Goal: Use online tool/utility: Utilize a website feature to perform a specific function

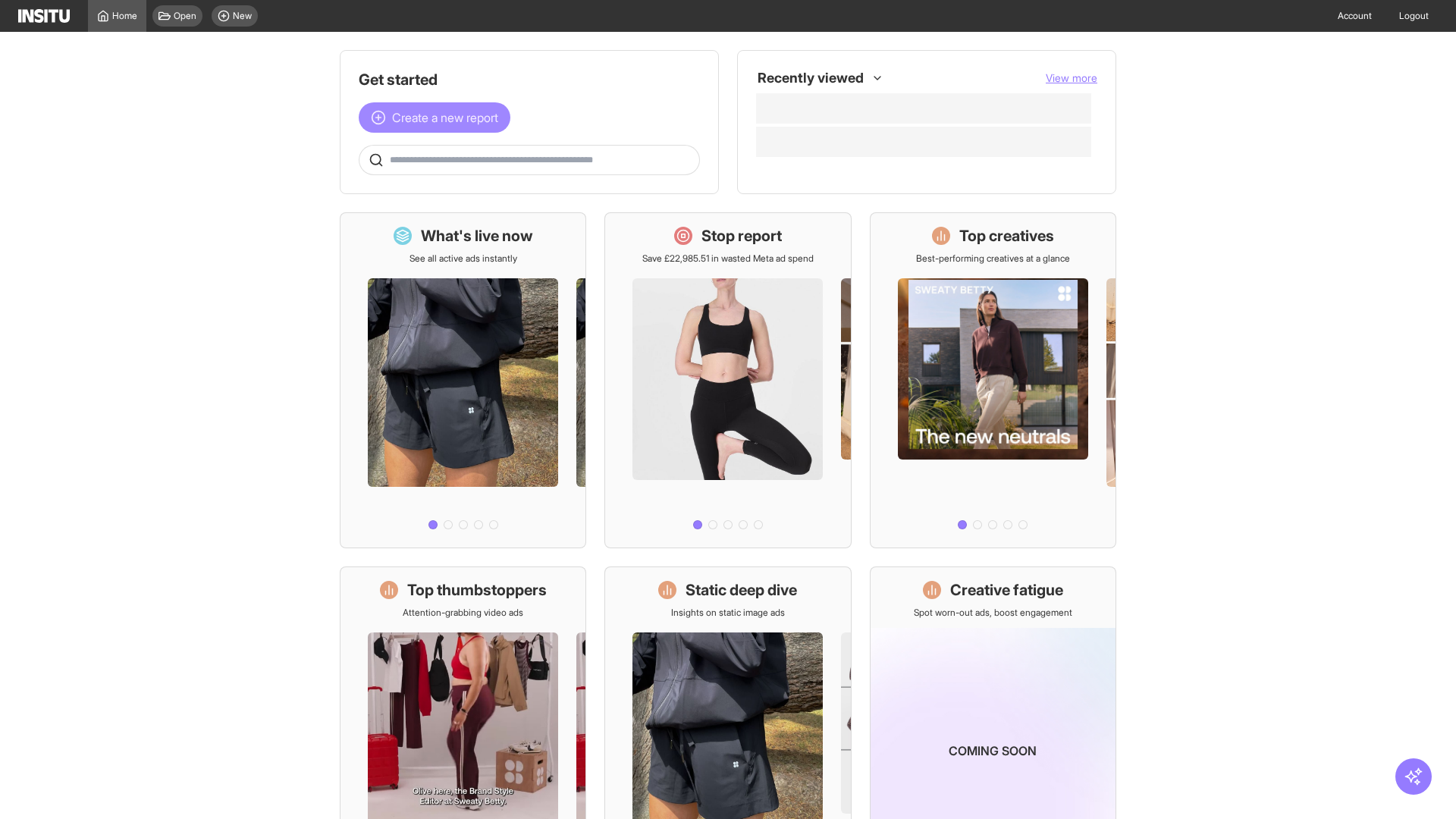
click at [438, 117] on span "Create a new report" at bounding box center [445, 117] width 106 height 19
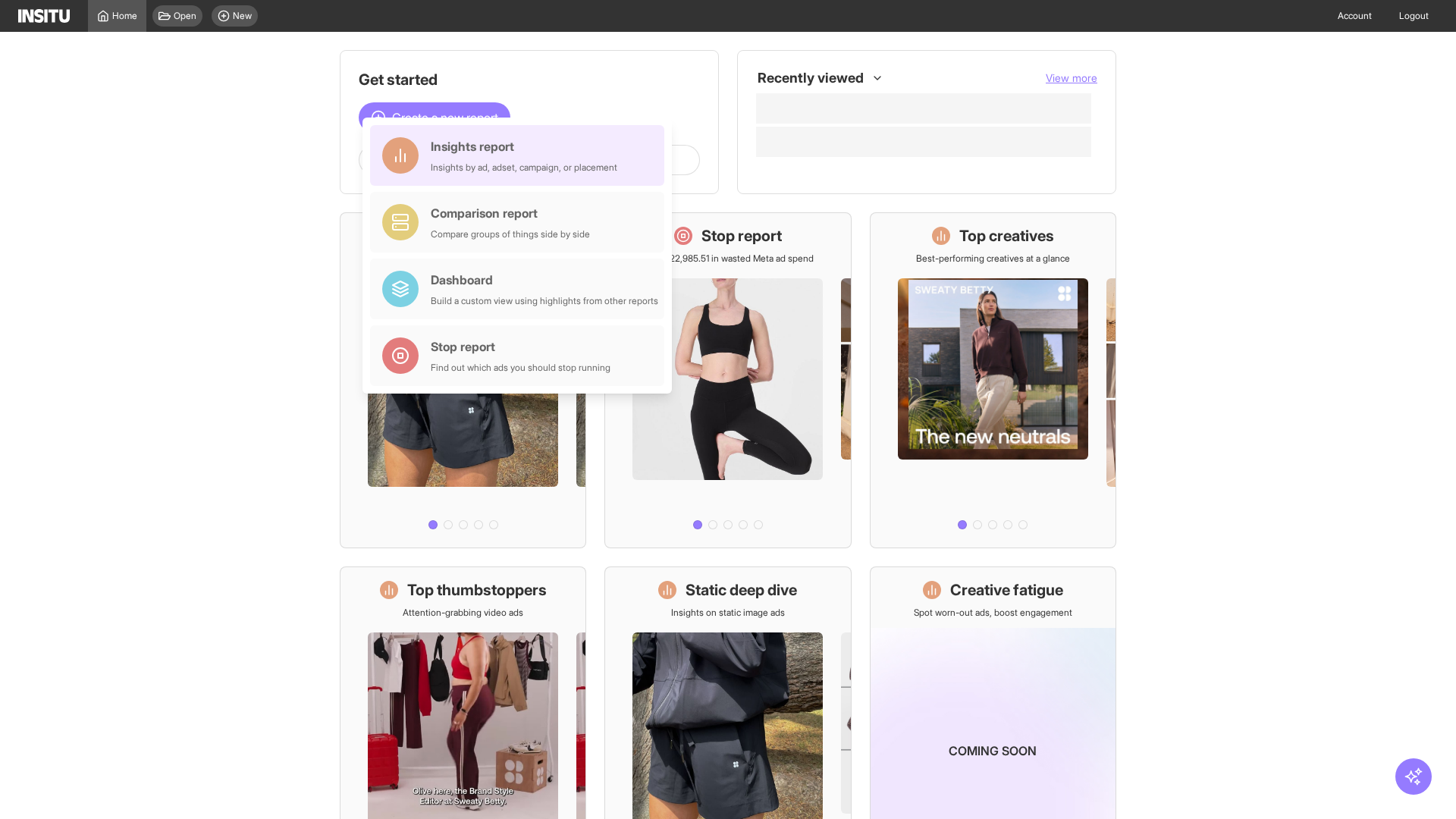
click at [521, 155] on div "Insights report Insights by ad, adset, campaign, or placement" at bounding box center [524, 154] width 186 height 36
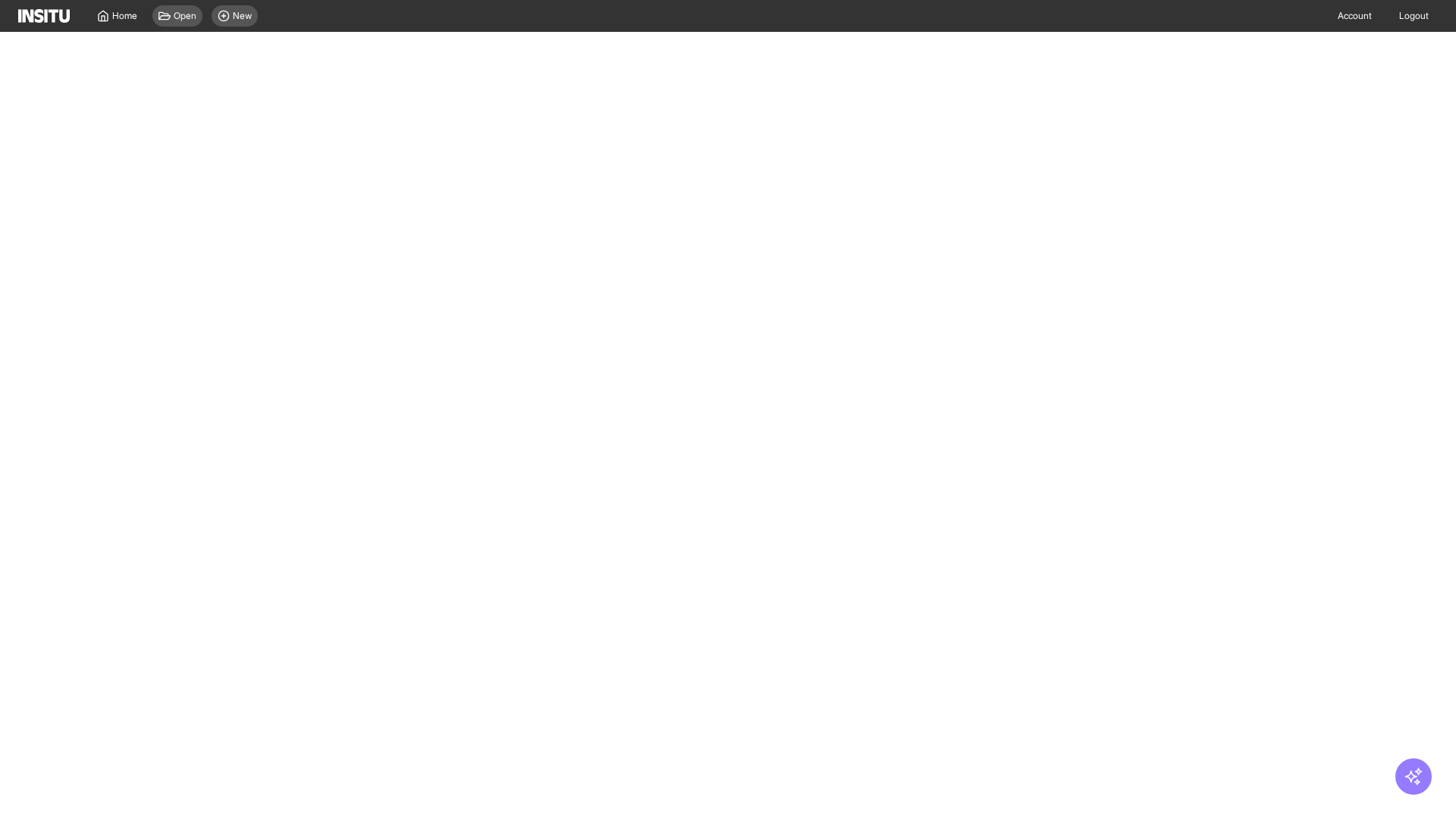
select select "**"
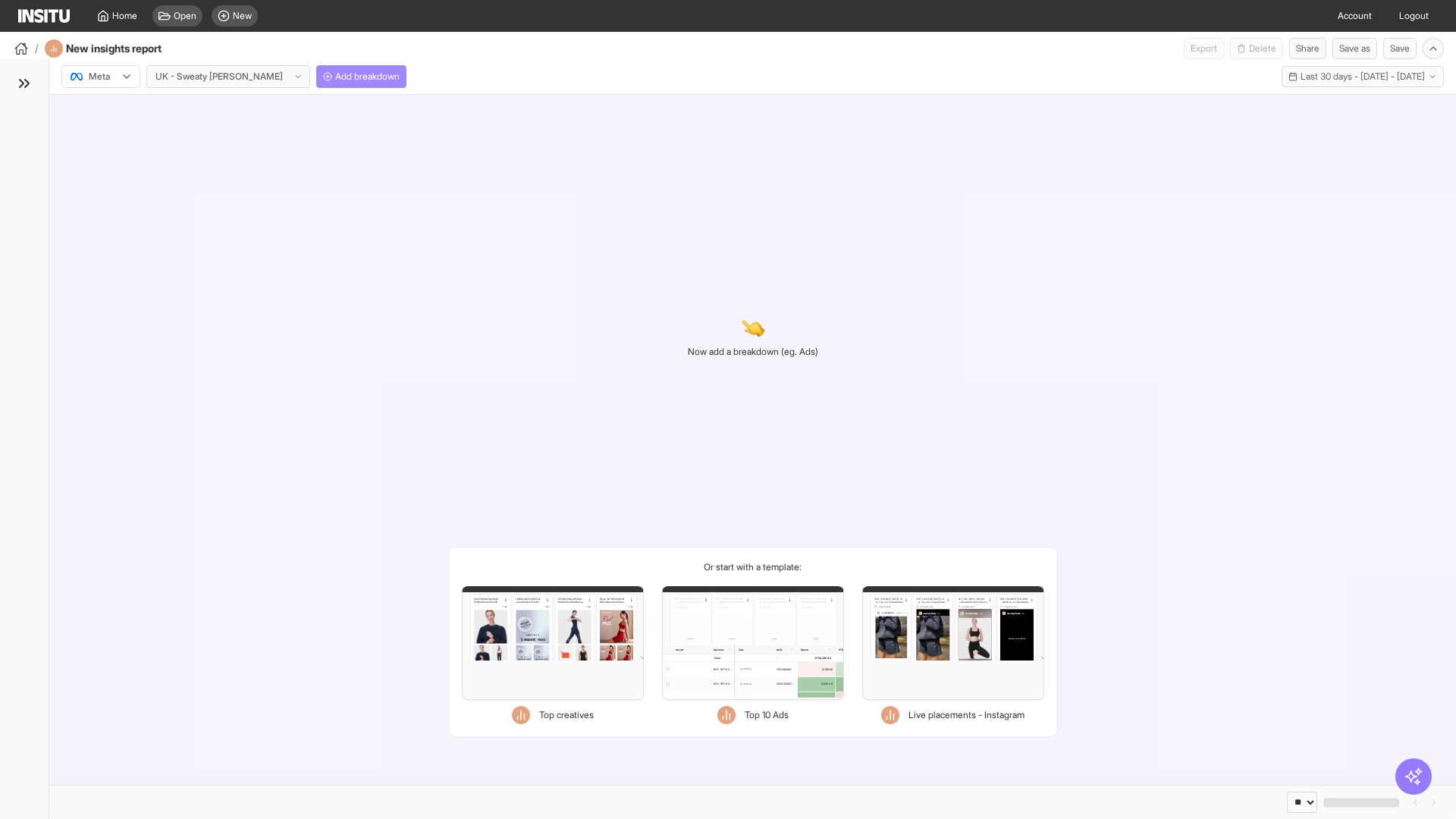
click at [336, 77] on span "Add breakdown" at bounding box center [367, 77] width 64 height 12
